Goal: Connect with others: Connect with others

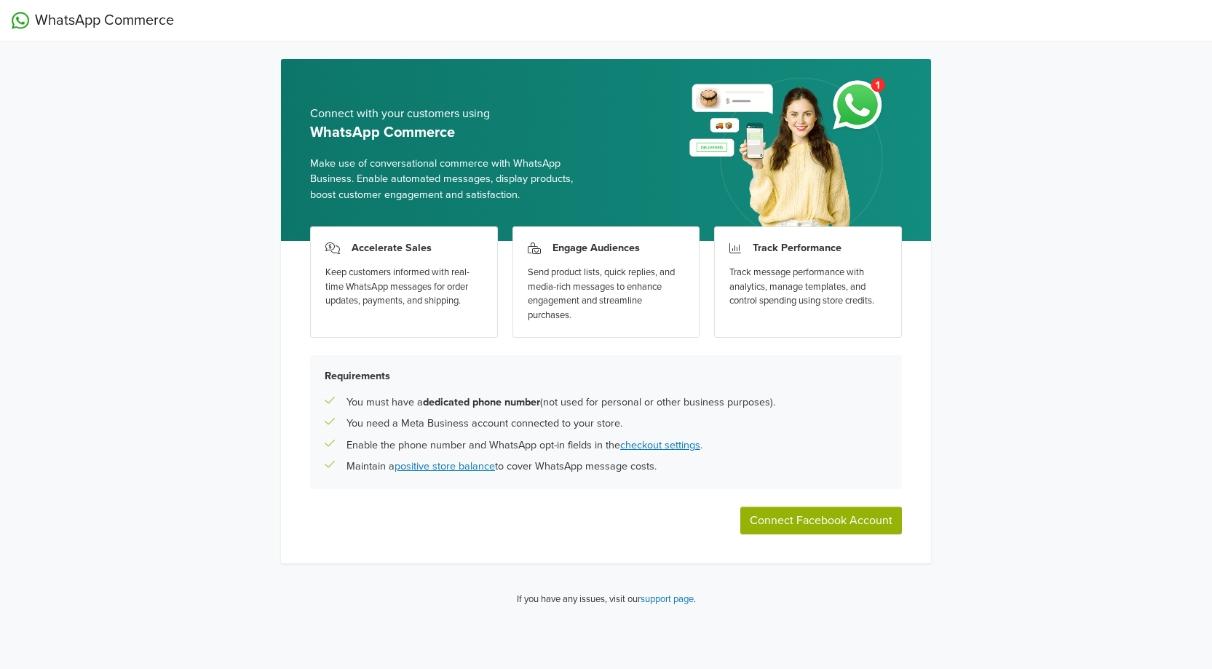
click at [813, 526] on button "Connect Facebook Account" at bounding box center [821, 521] width 162 height 28
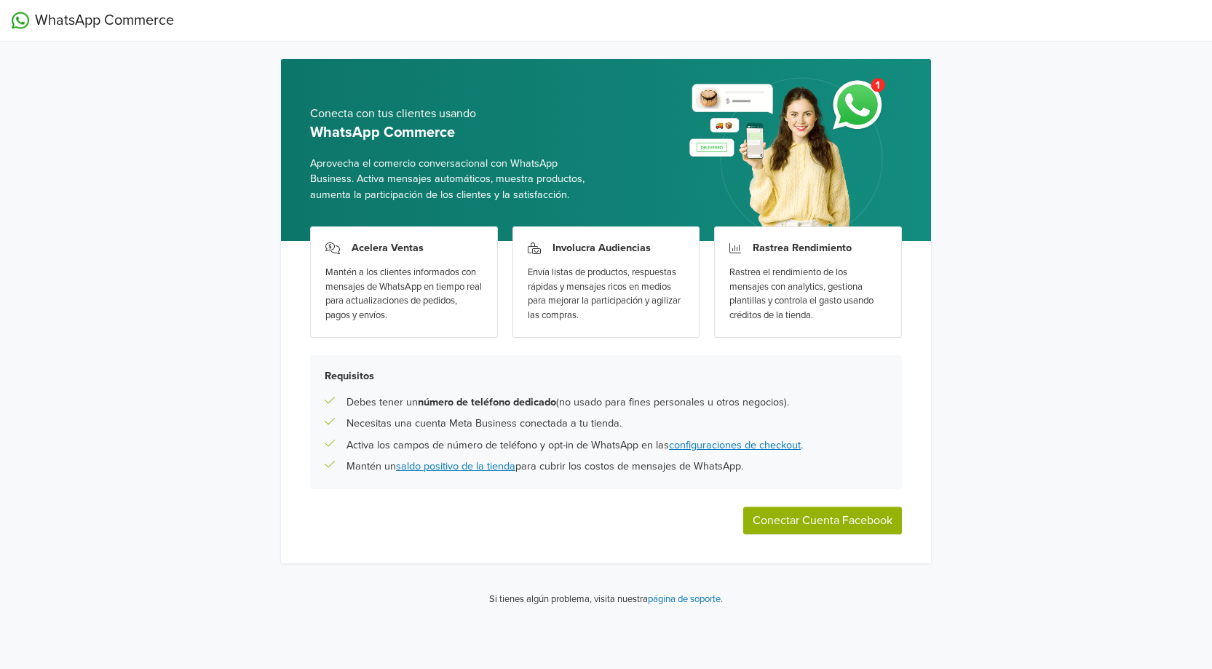
click at [833, 515] on button "Conectar Cuenta Facebook" at bounding box center [822, 521] width 159 height 28
